Goal: Task Accomplishment & Management: Manage account settings

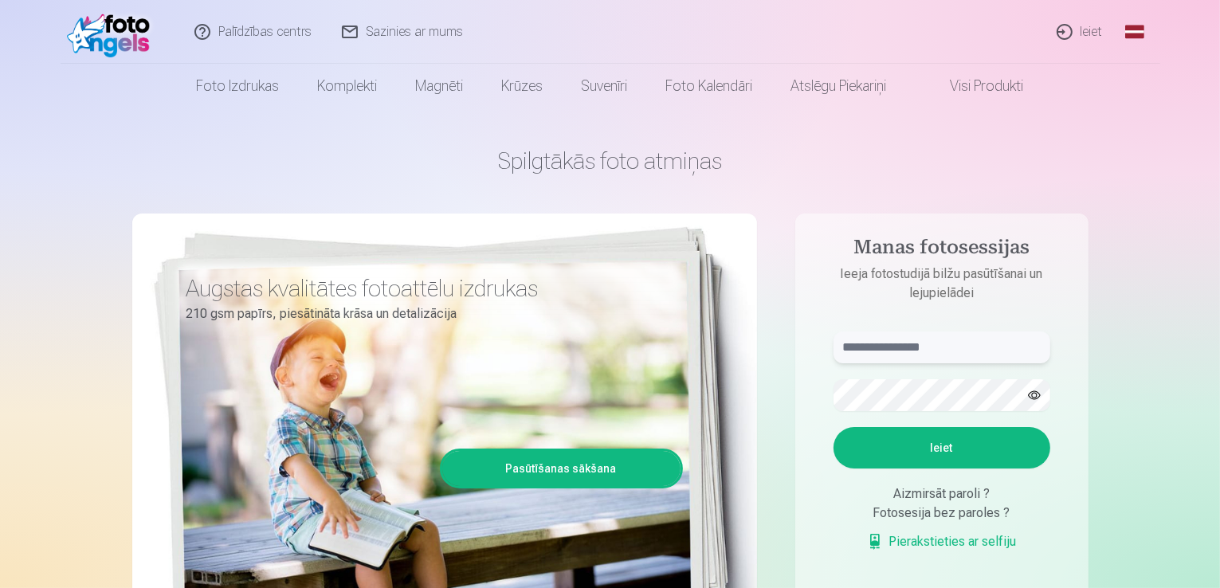
click at [929, 354] on input "text" at bounding box center [941, 347] width 217 height 32
type input "**********"
click at [935, 456] on button "Ieiet" at bounding box center [941, 447] width 217 height 41
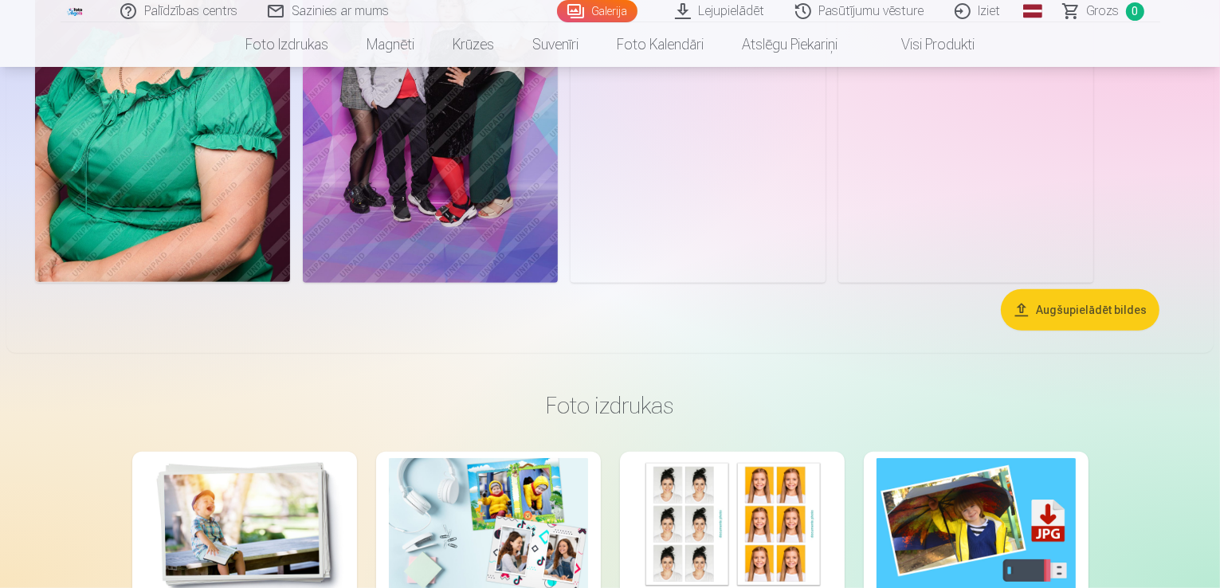
scroll to position [797, 0]
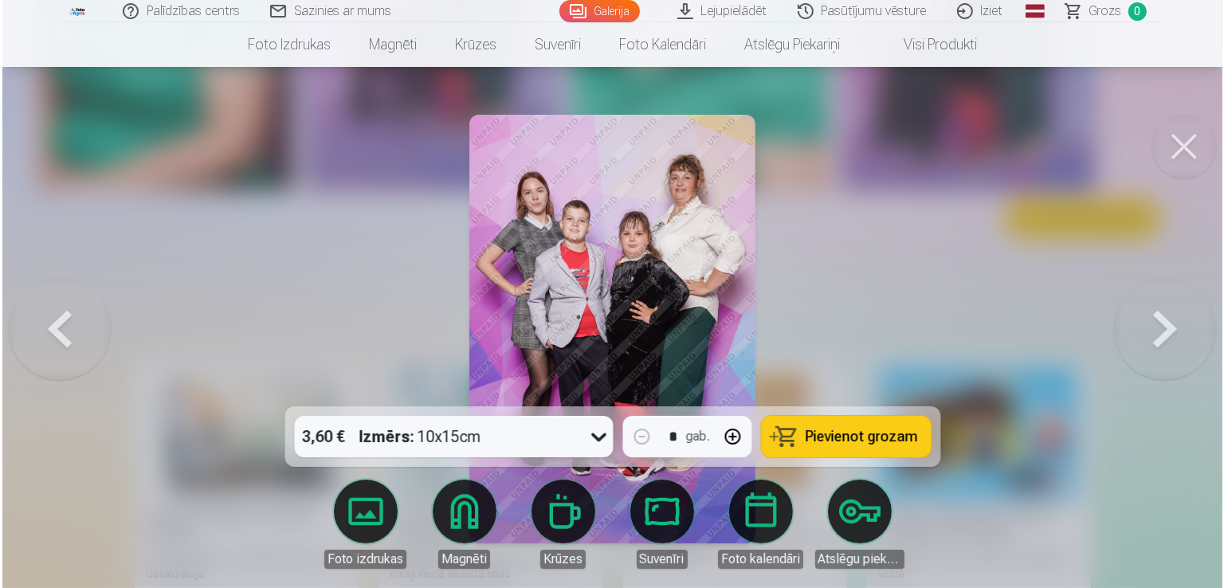
scroll to position [798, 0]
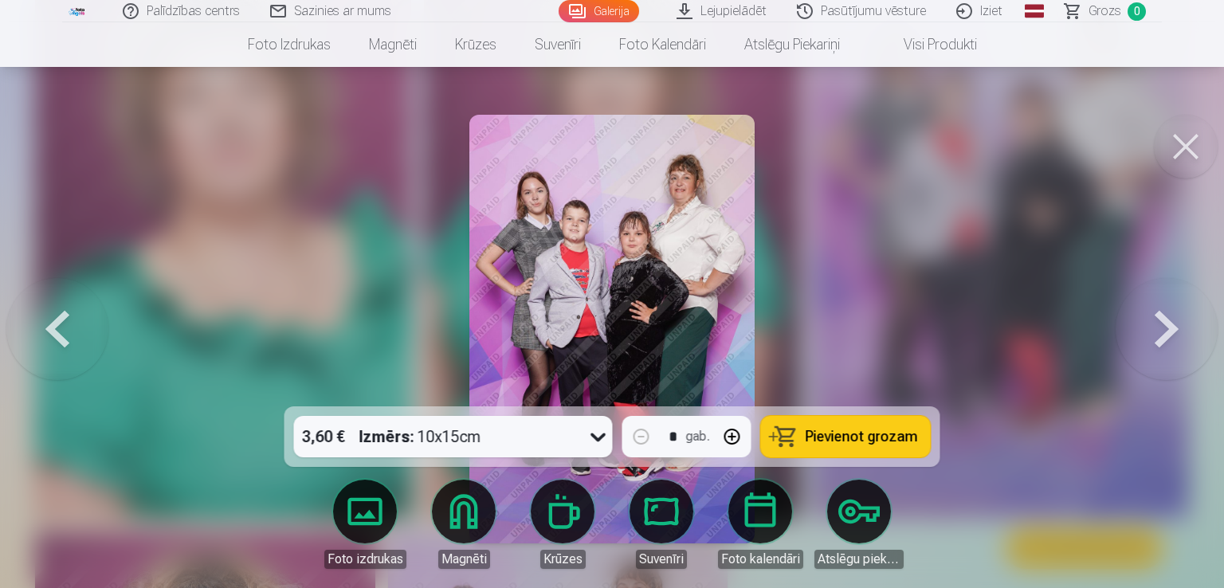
click at [701, 335] on img at bounding box center [612, 329] width 286 height 429
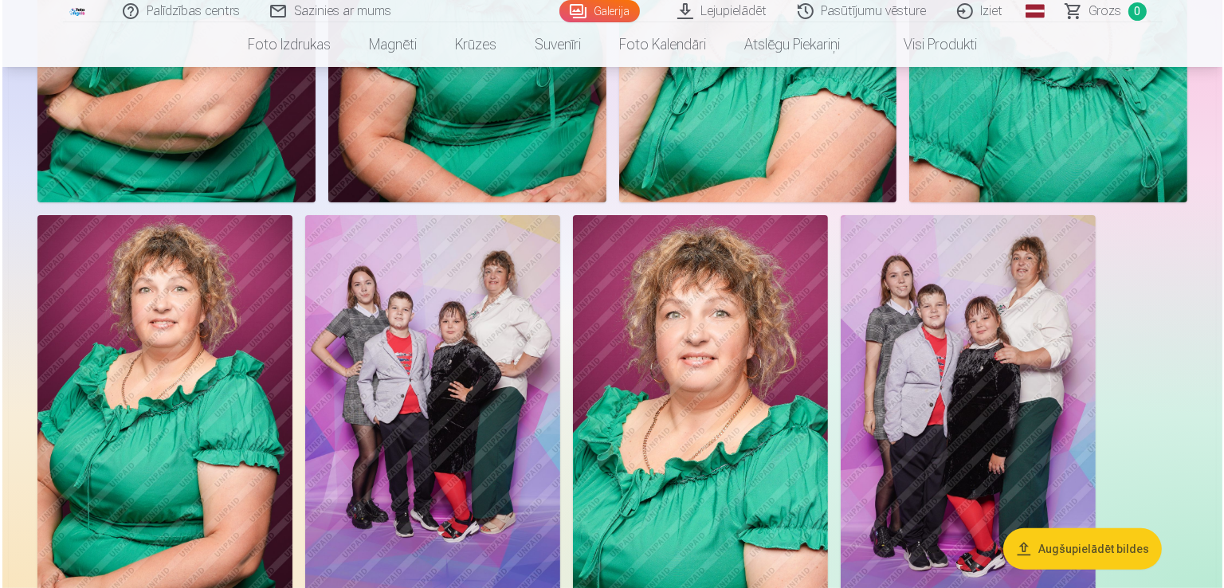
scroll to position [398, 0]
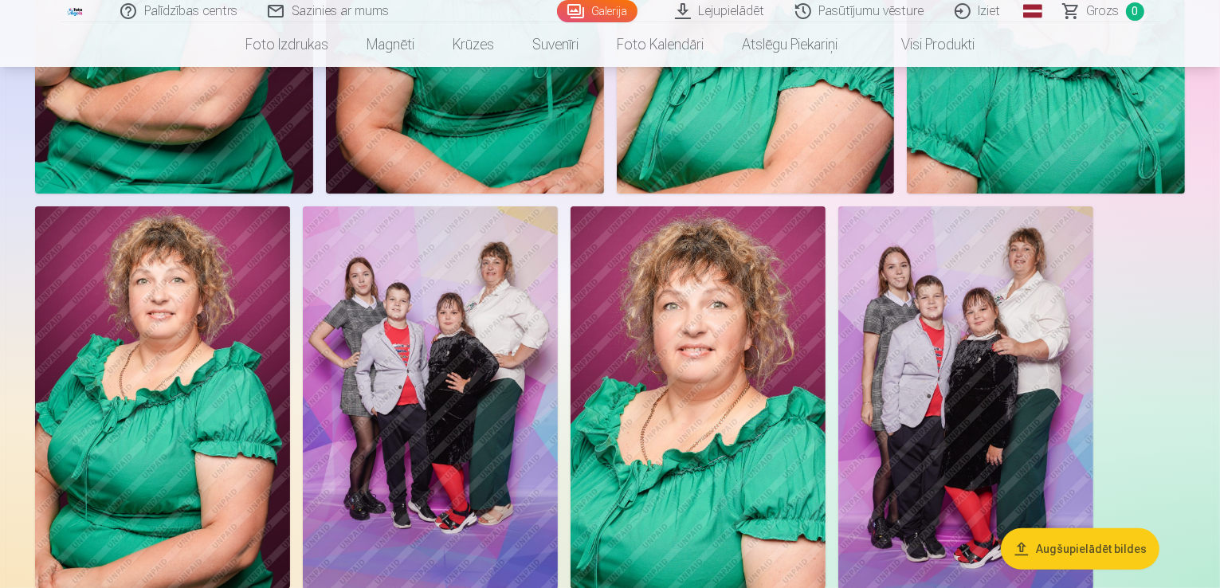
click at [1090, 546] on button "Augšupielādēt bildes" at bounding box center [1080, 547] width 159 height 41
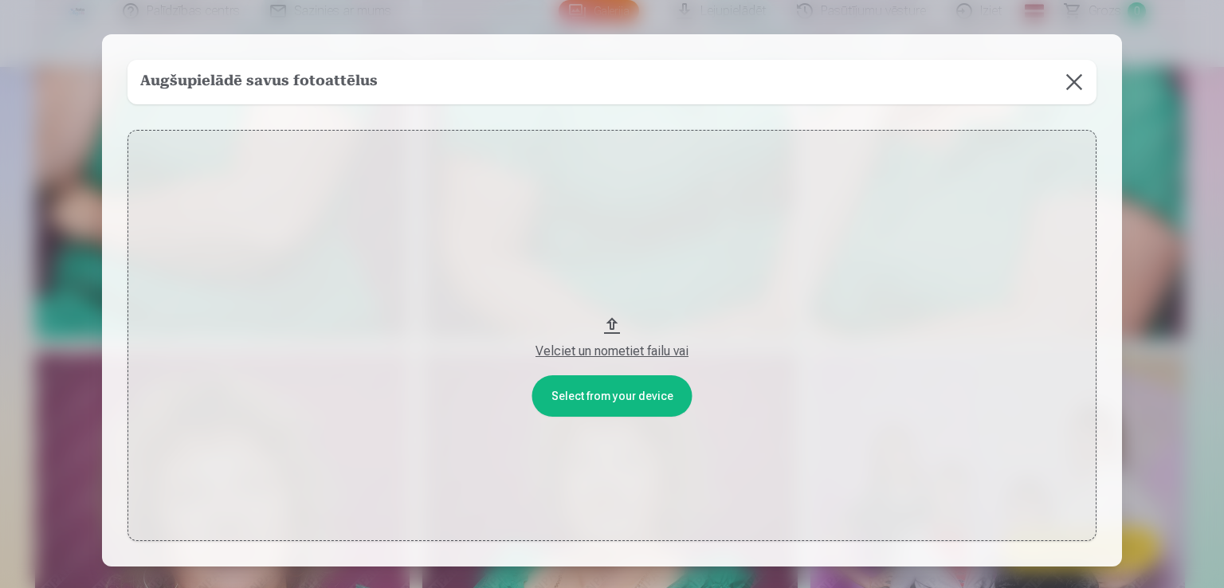
click at [628, 351] on div "Velciet un nometiet failu vai" at bounding box center [611, 351] width 937 height 19
click at [611, 345] on div "Velciet un nometiet failu vai" at bounding box center [611, 351] width 937 height 19
click at [618, 398] on button "Velciet un nometiet failu vai" at bounding box center [611, 336] width 969 height 412
click at [606, 323] on button "Velciet un nometiet failu vai" at bounding box center [611, 336] width 969 height 412
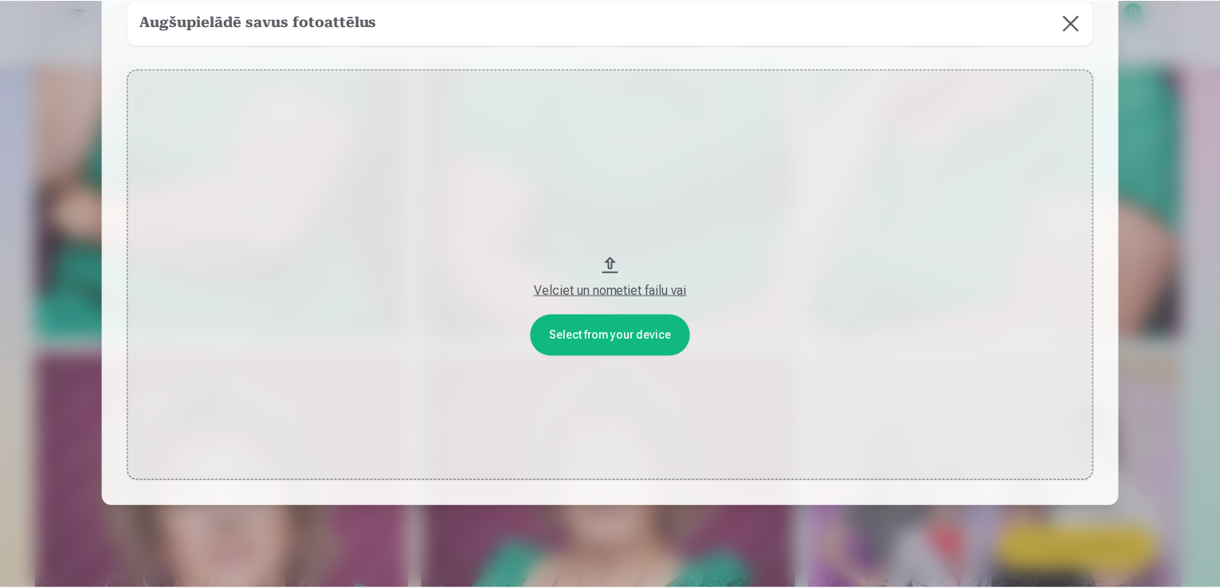
scroll to position [108, 0]
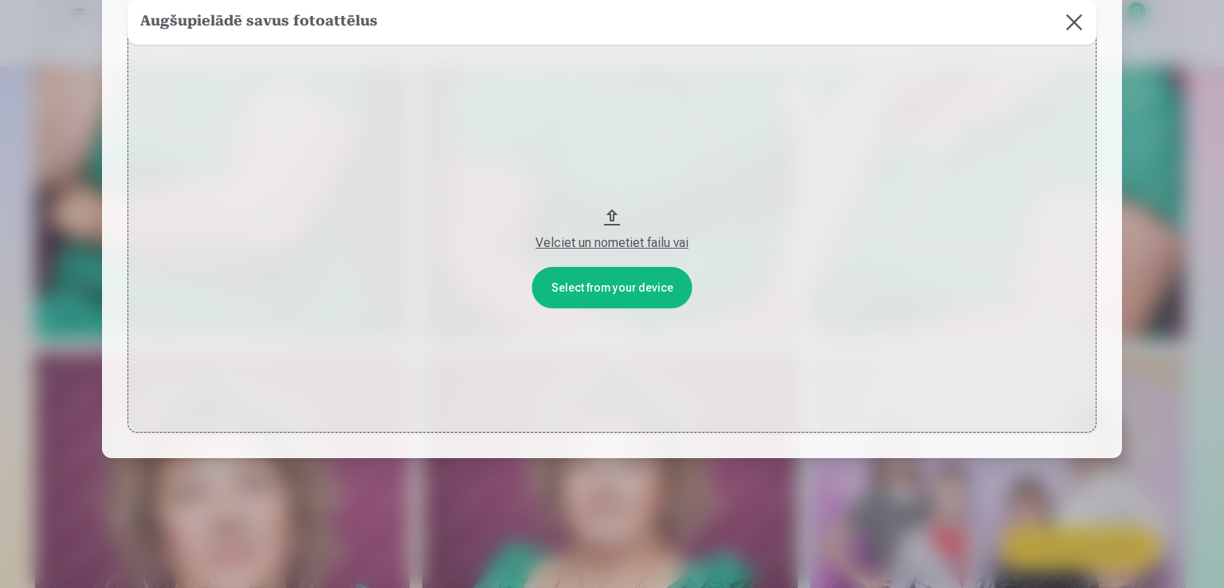
drag, startPoint x: 640, startPoint y: 241, endPoint x: 710, endPoint y: 189, distance: 87.6
click at [710, 189] on button "Velciet un nometiet failu vai" at bounding box center [611, 228] width 969 height 412
click at [561, 284] on button "Velciet un nometiet failu vai" at bounding box center [611, 228] width 969 height 412
click at [629, 238] on div "Velciet un nometiet failu vai" at bounding box center [611, 242] width 937 height 19
click at [1053, 21] on button at bounding box center [1074, 22] width 45 height 45
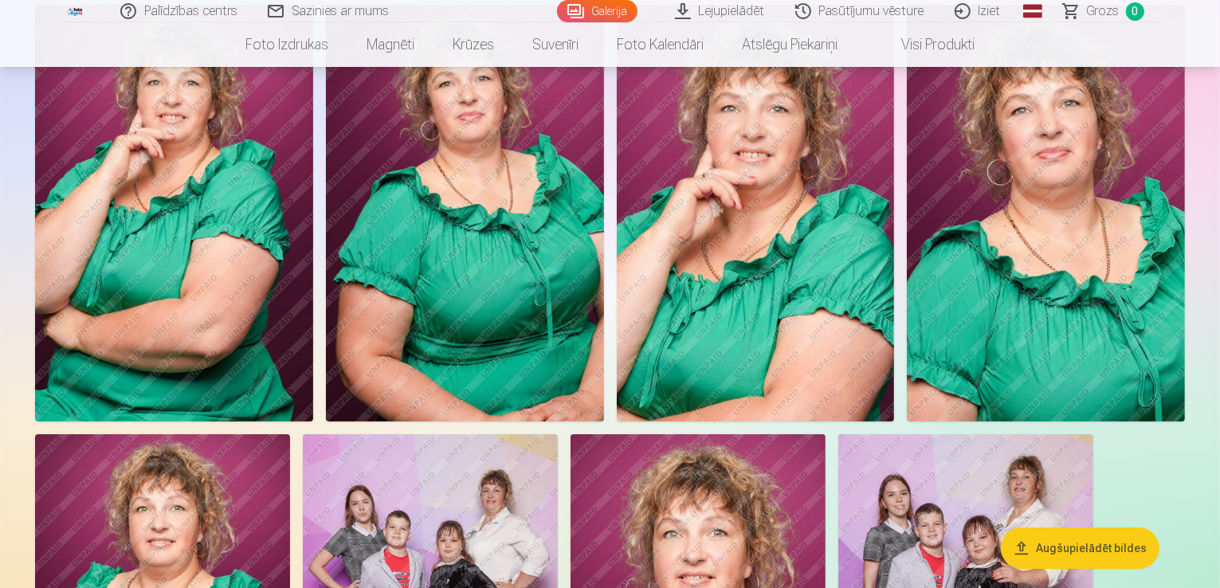
scroll to position [159, 0]
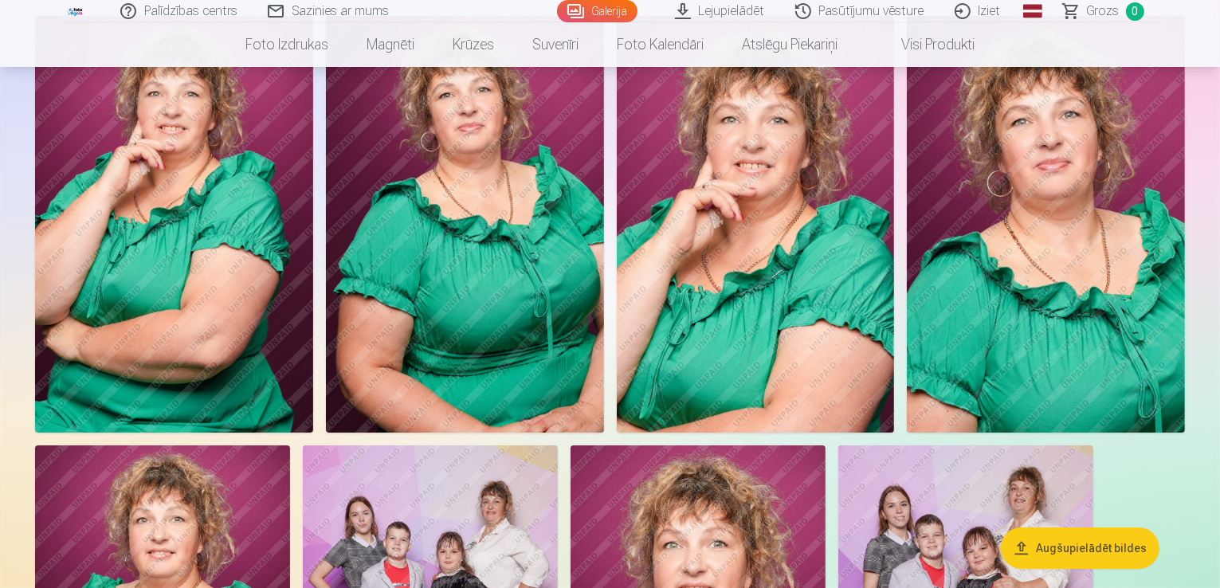
click at [241, 230] on img at bounding box center [174, 224] width 278 height 417
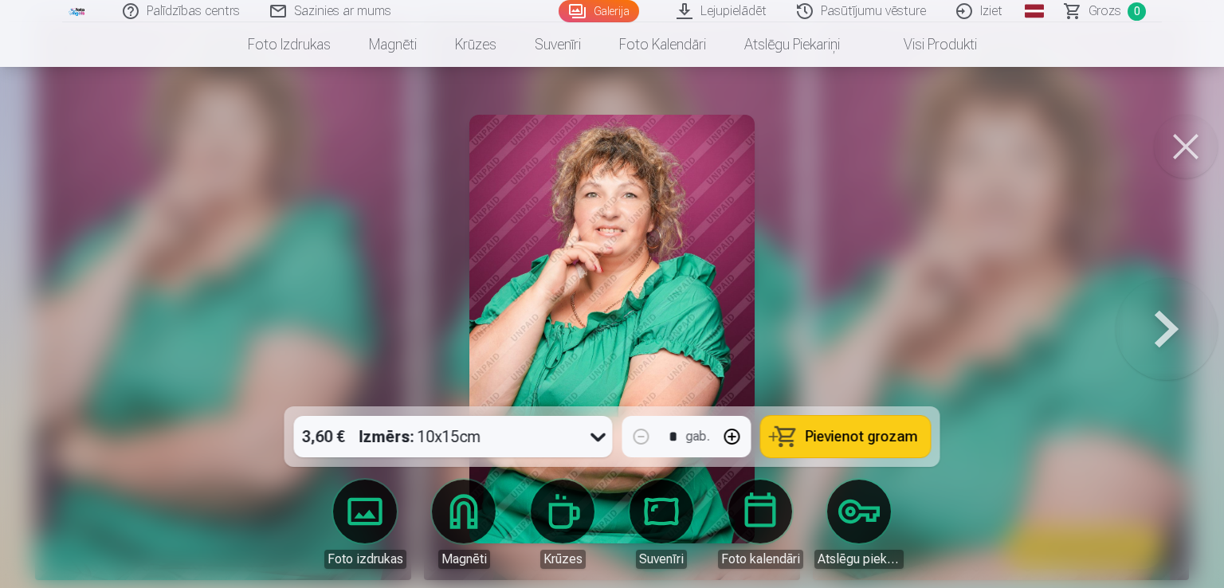
click at [1173, 135] on button at bounding box center [1185, 147] width 64 height 64
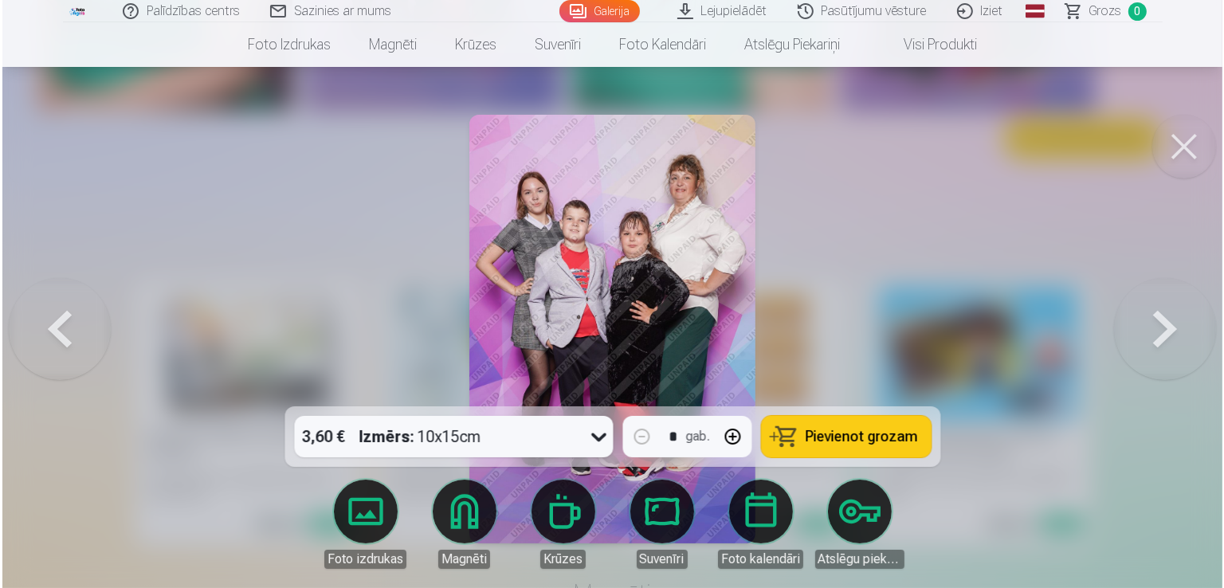
scroll to position [878, 0]
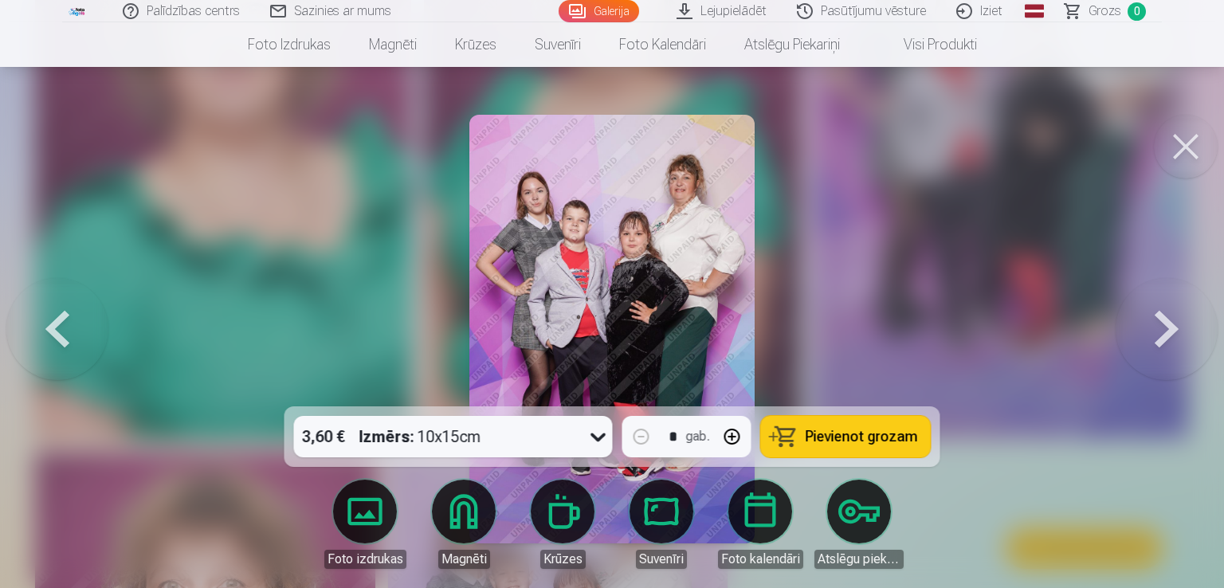
click at [1145, 319] on button at bounding box center [1166, 329] width 102 height 123
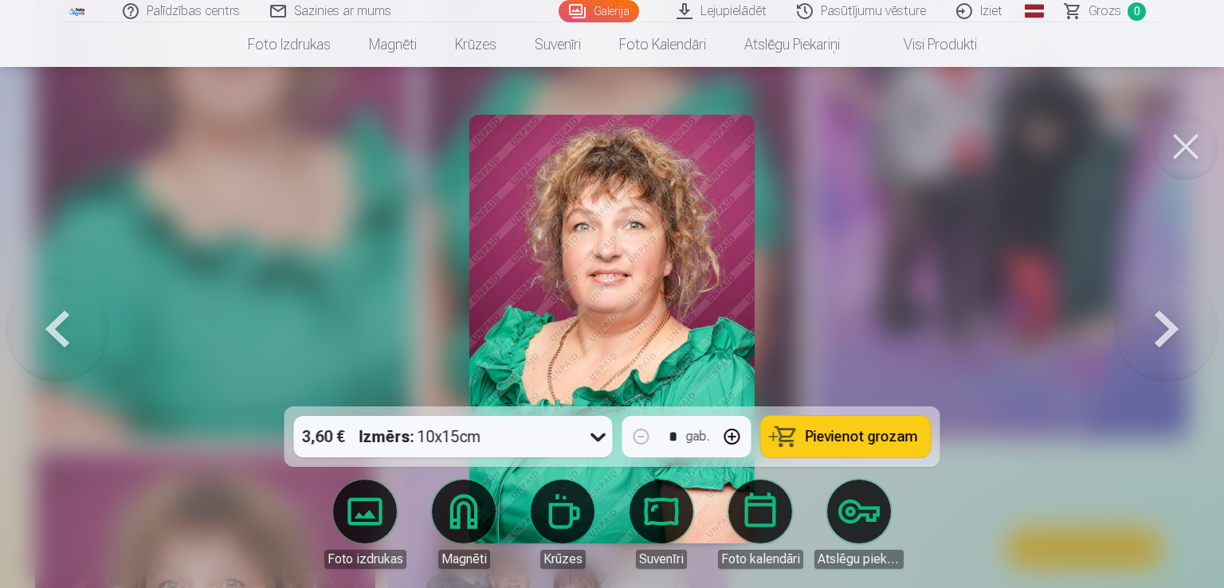
click at [1159, 327] on button at bounding box center [1166, 329] width 102 height 123
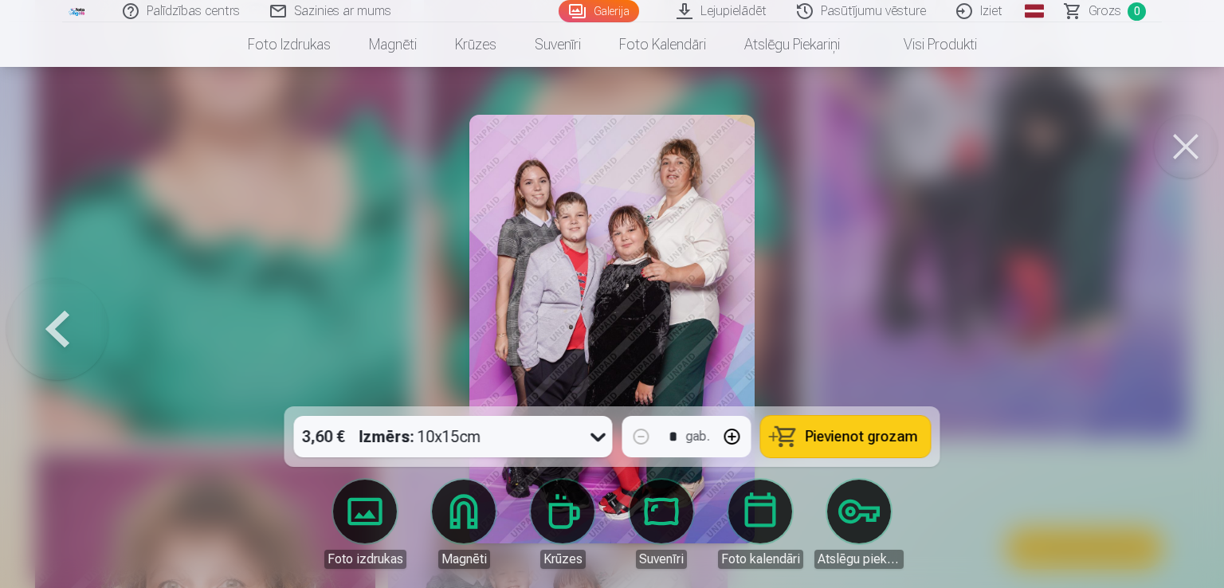
click at [51, 334] on button at bounding box center [57, 329] width 102 height 123
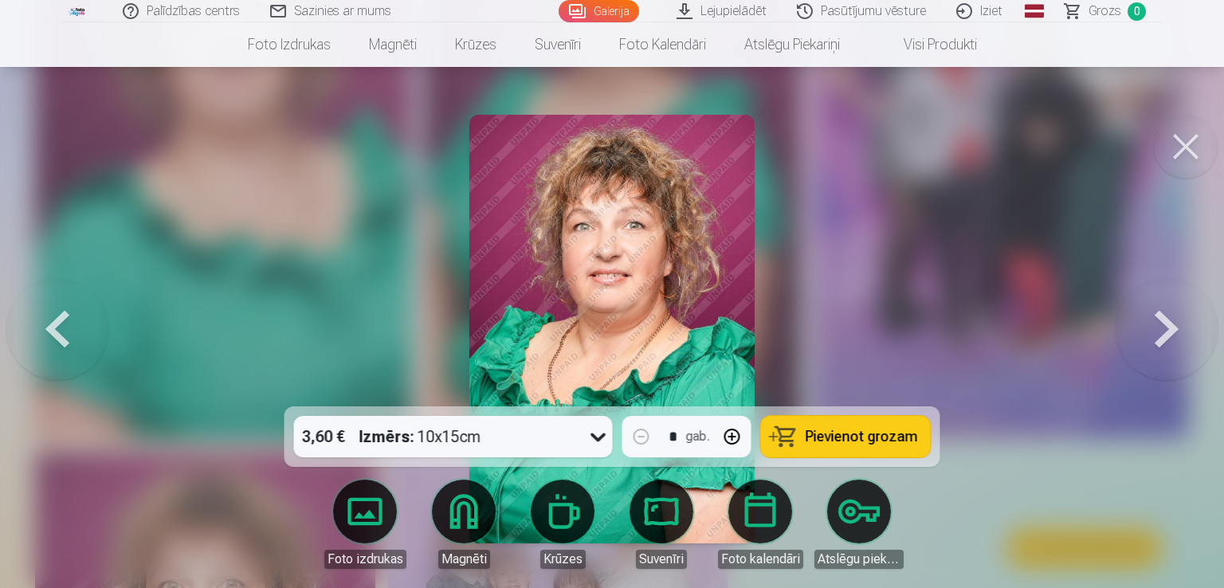
click at [51, 334] on button at bounding box center [57, 329] width 102 height 123
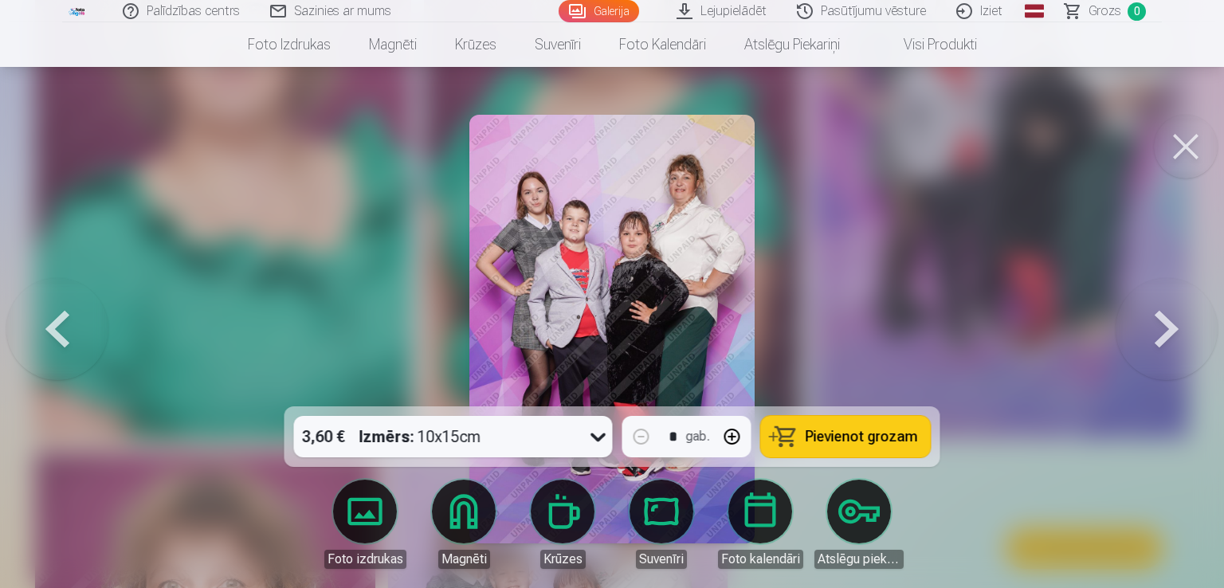
click at [1166, 348] on button at bounding box center [1166, 329] width 102 height 123
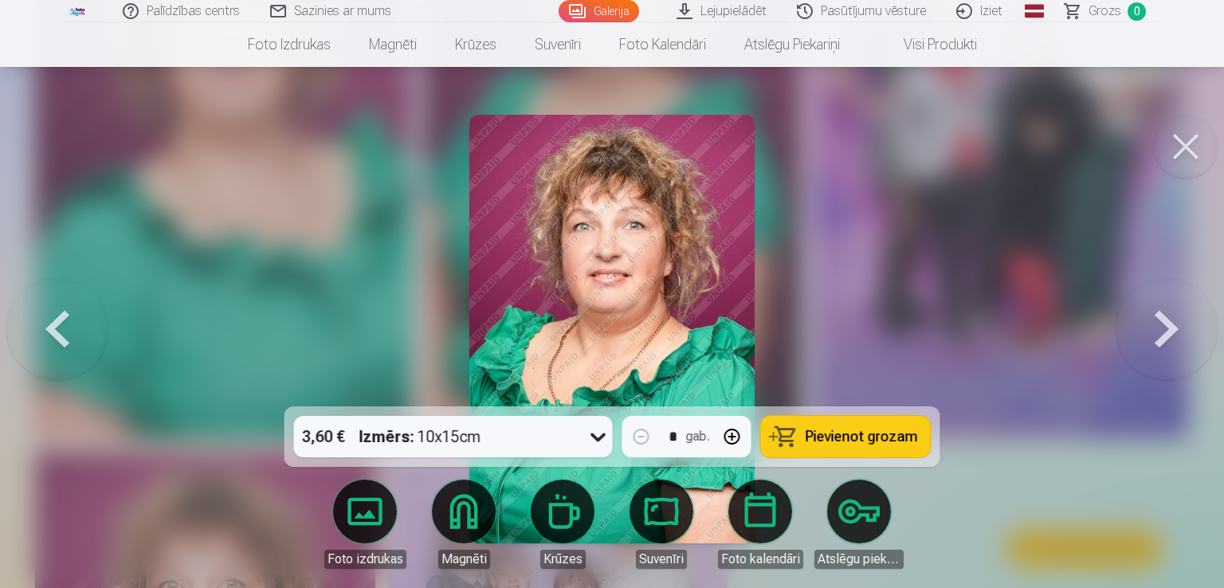
click at [1166, 348] on button at bounding box center [1166, 329] width 102 height 123
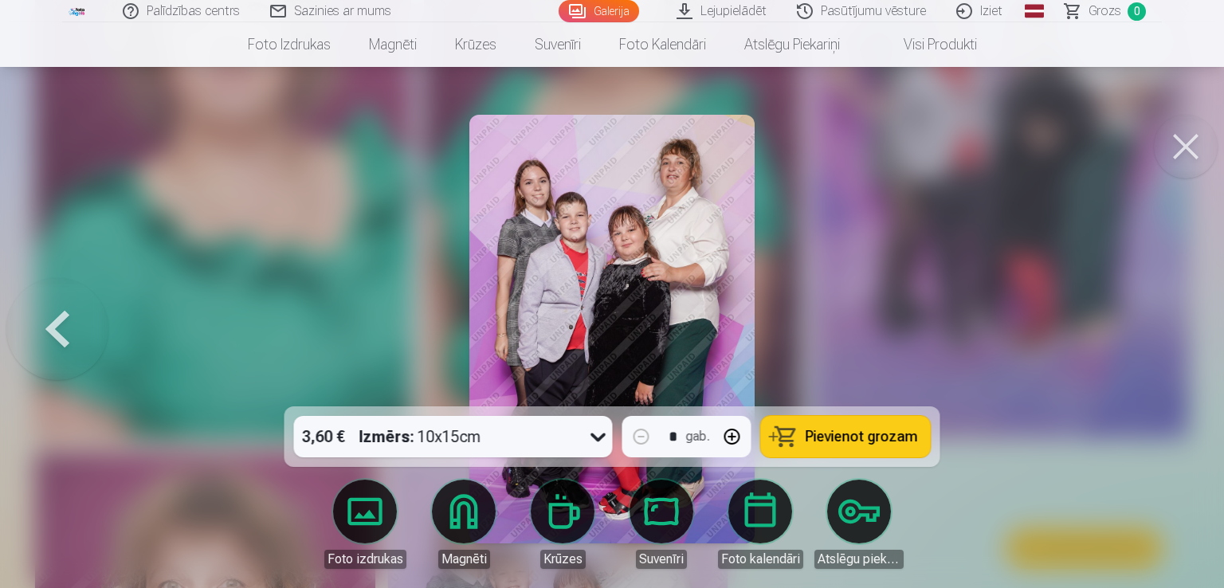
click at [1196, 147] on button at bounding box center [1185, 147] width 64 height 64
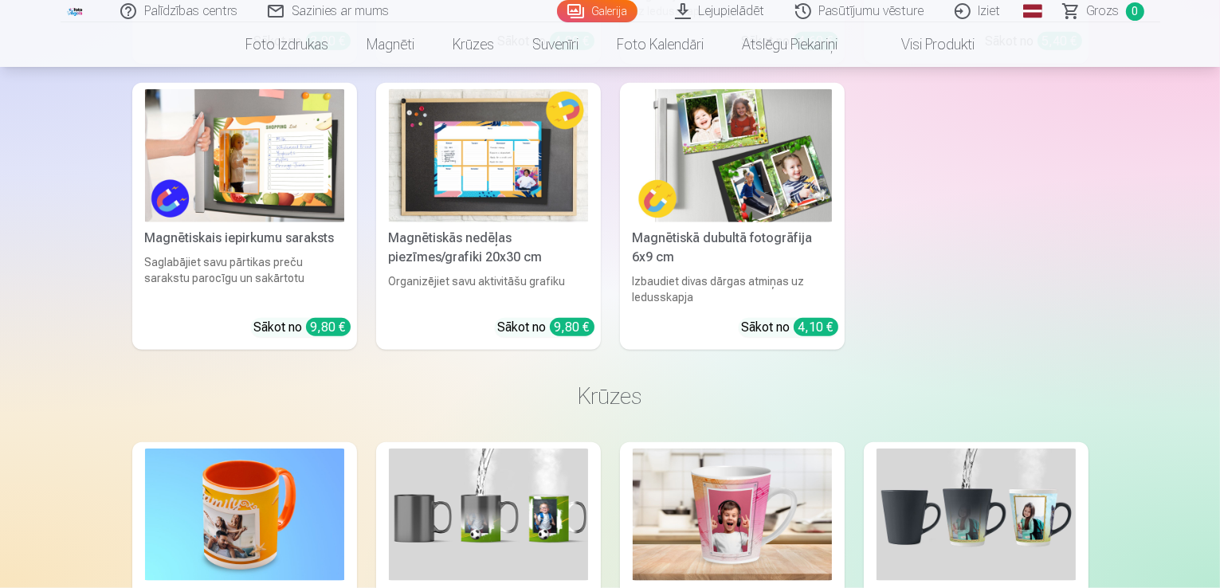
scroll to position [1593, 0]
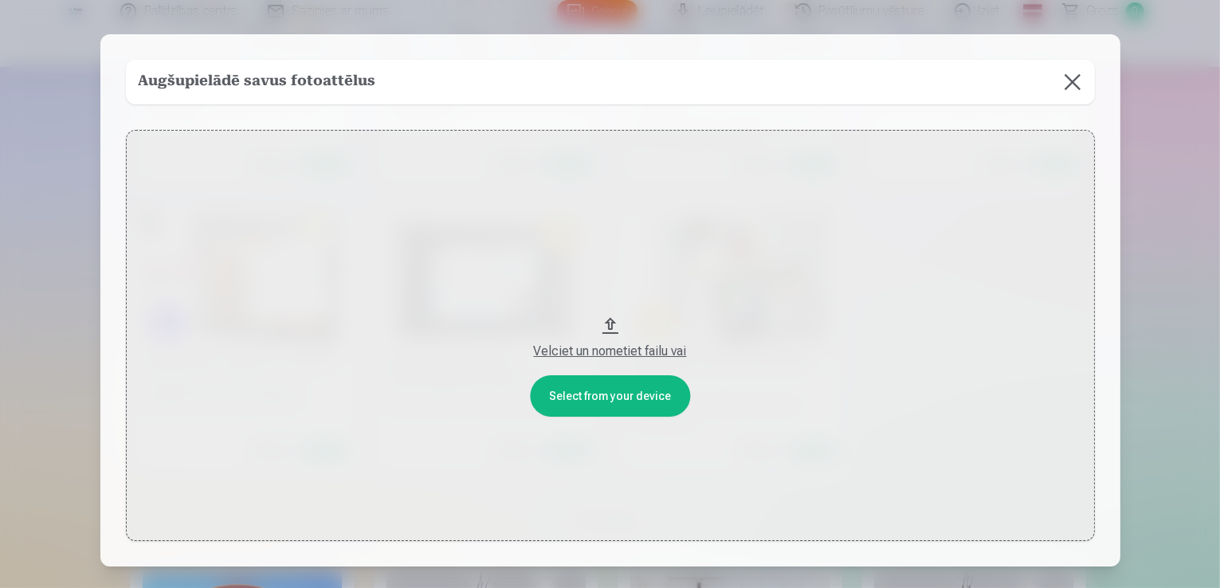
scroll to position [1596, 0]
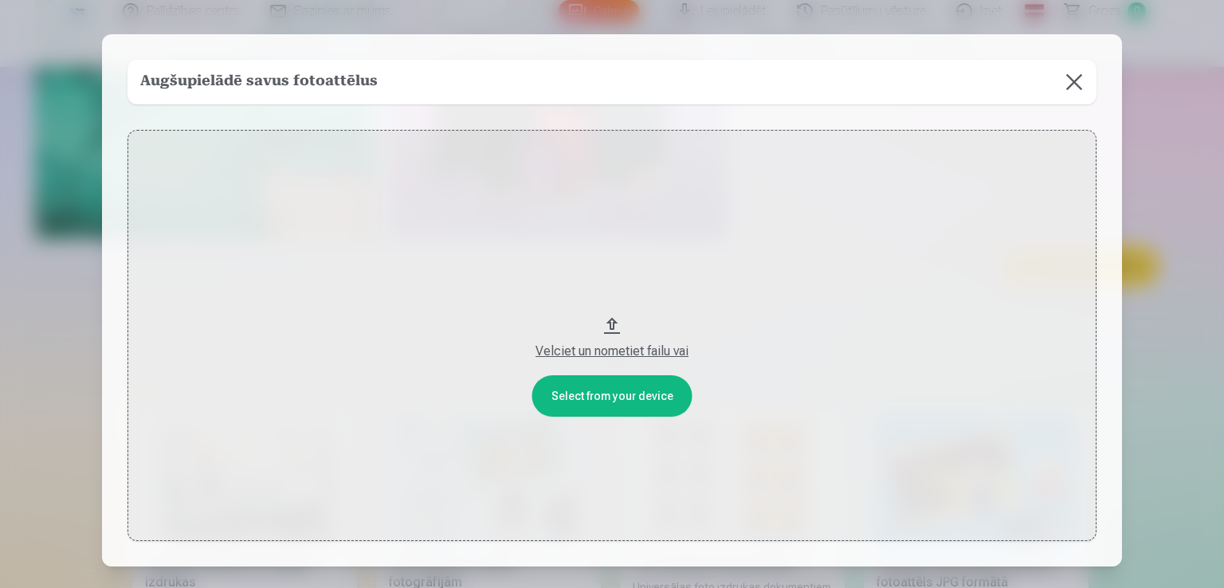
click at [590, 348] on div "Velciet un nometiet failu vai" at bounding box center [611, 351] width 937 height 19
click at [1072, 79] on button at bounding box center [1074, 82] width 45 height 45
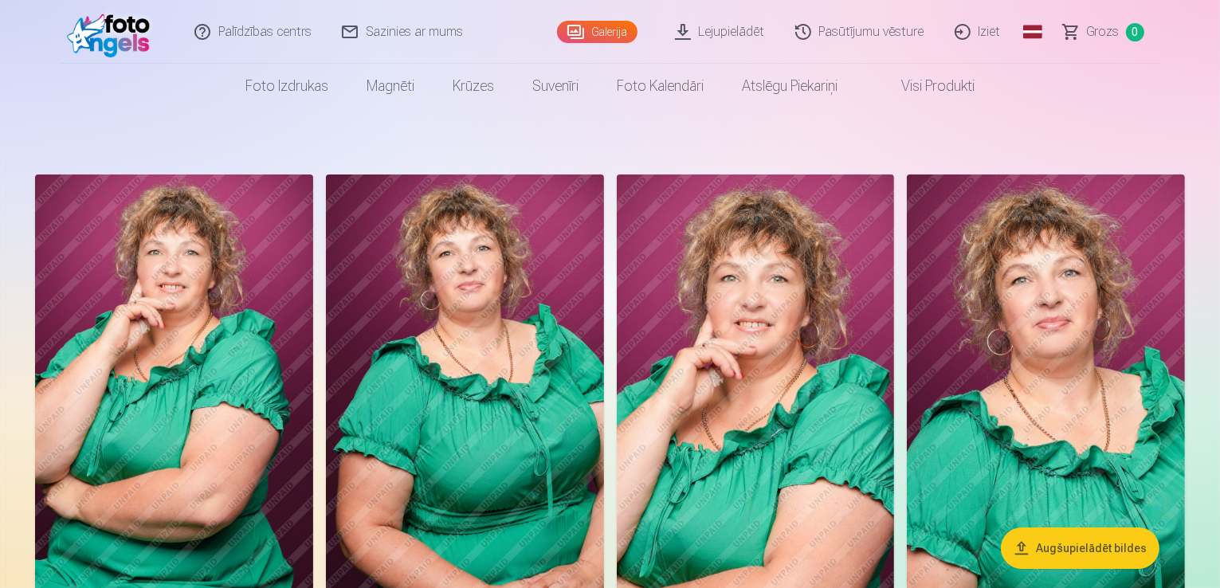
scroll to position [0, 0]
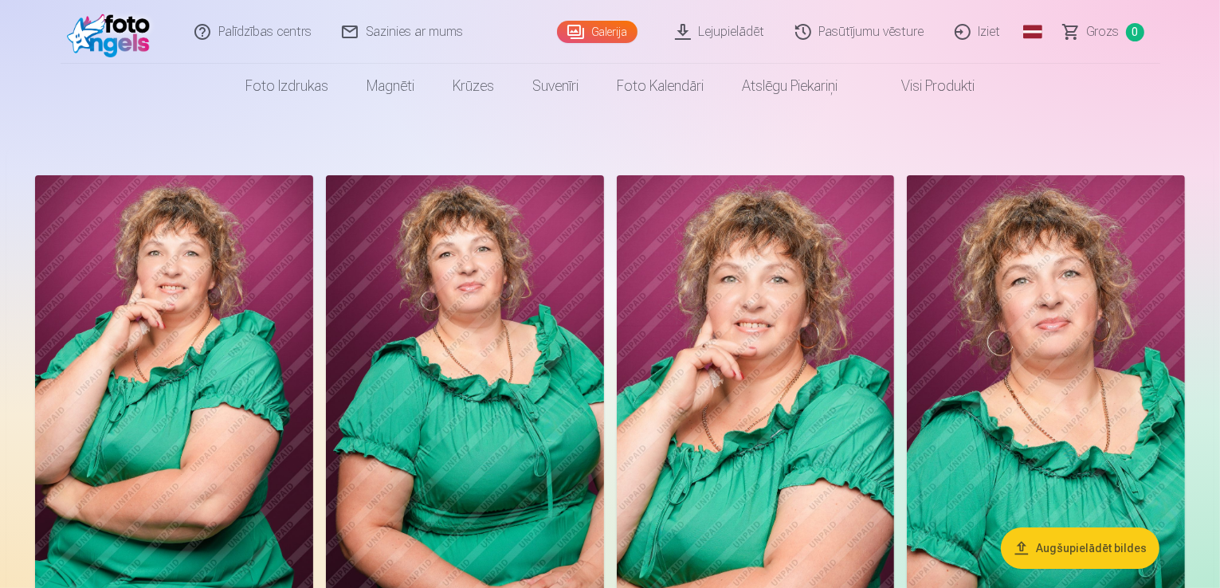
click at [867, 33] on link "Pasūtījumu vēsture" at bounding box center [860, 32] width 159 height 64
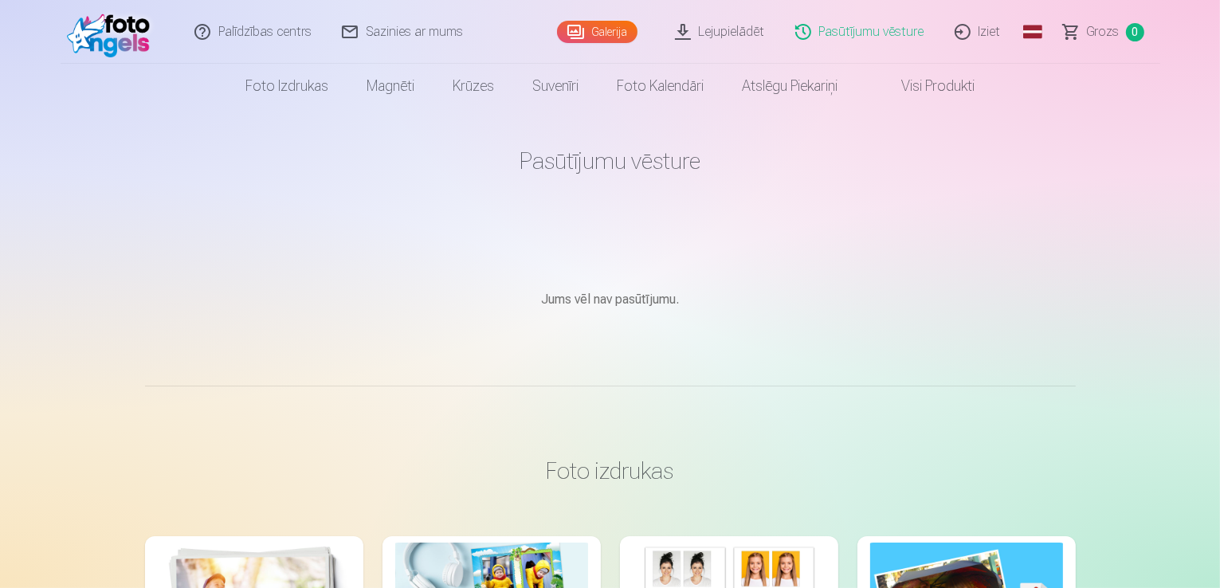
click at [600, 33] on link "Galerija" at bounding box center [597, 32] width 80 height 22
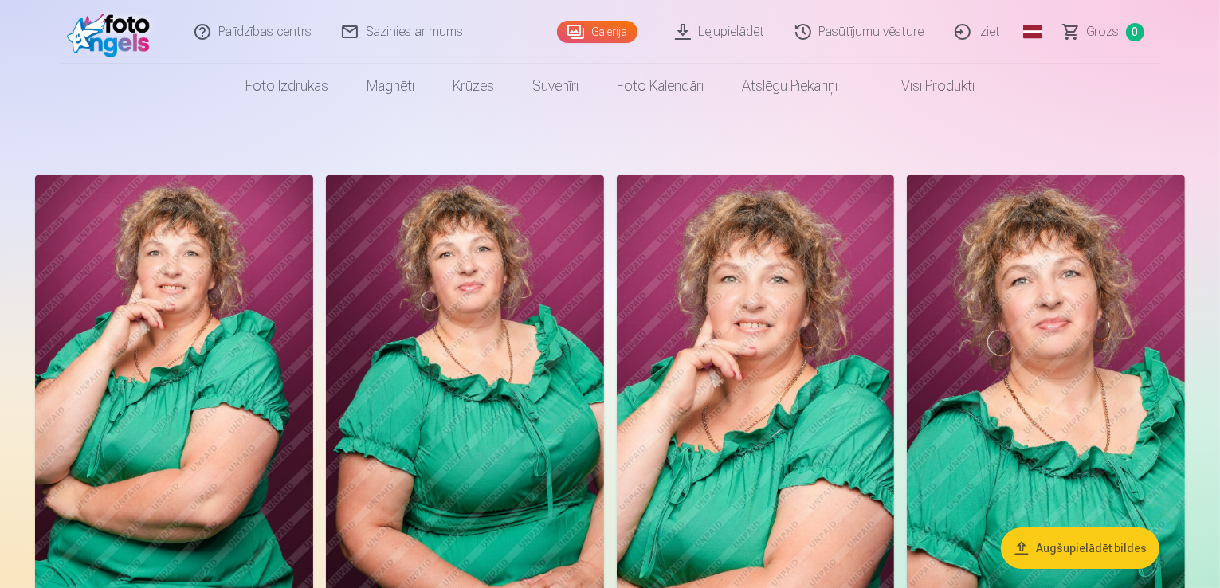
click at [730, 25] on link "Lejupielādēt" at bounding box center [720, 32] width 120 height 64
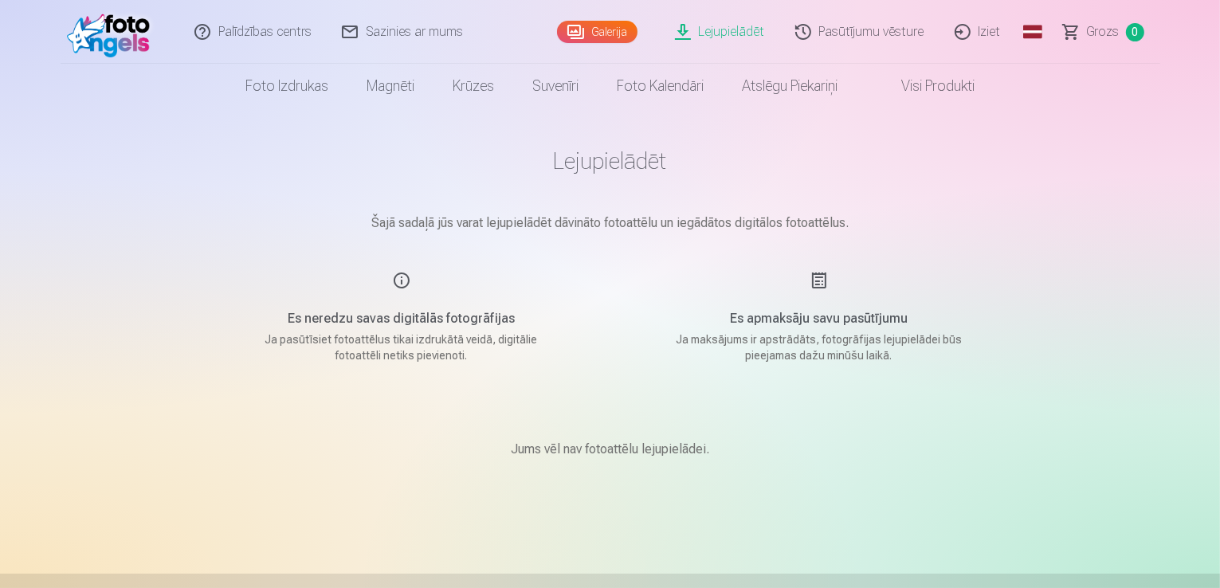
click at [969, 40] on link "Iziet" at bounding box center [978, 32] width 76 height 64
